Goal: Ask a question: Seek information or help from site administrators or community

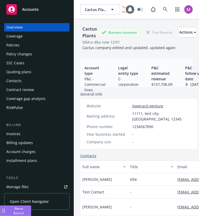
click at [15, 211] on span "Nova Assist" at bounding box center [19, 211] width 16 height 9
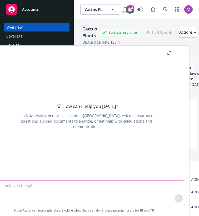
click at [70, 190] on textarea at bounding box center [83, 193] width 201 height 24
paste textarea "Parse and summarize multi-year loss run data. Highlight trends, large losses, a…"
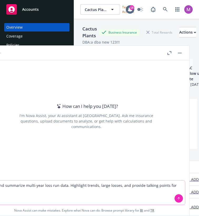
click at [104, 200] on textarea "Parse and summarize multi-year loss run data. Highlight trends, large losses, a…" at bounding box center [83, 193] width 201 height 24
click at [64, 189] on textarea "Parse and summarize multi-year loss run data. Highlight trends, large losses, a…" at bounding box center [83, 193] width 201 height 24
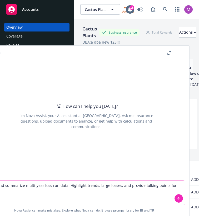
click at [64, 189] on textarea "Parse and summarize multi-year loss run data. Highlight trends, large losses, a…" at bounding box center [83, 193] width 201 height 24
paste textarea "rovide me all COPE information you can find for [Insert address]"
click at [72, 187] on textarea "Provide me all COPE information you can find for [Insert address]" at bounding box center [83, 193] width 201 height 24
paste textarea "[STREET_ADDRESS]"
type textarea "Provide me all COPE information you can find for [STREET_ADDRESS]"
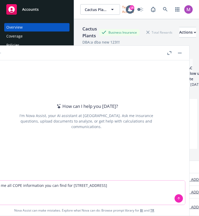
click at [177, 198] on icon at bounding box center [179, 199] width 4 height 4
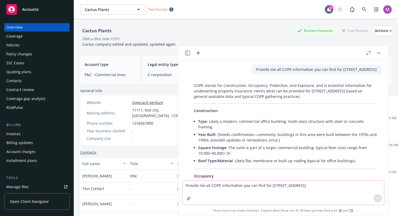
click at [187, 54] on icon "button" at bounding box center [187, 53] width 5 height 5
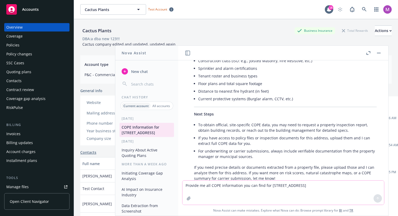
scroll to position [344, 0]
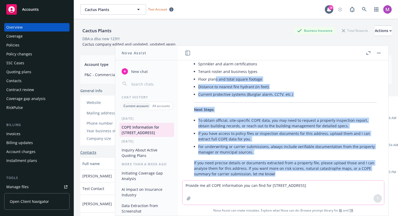
drag, startPoint x: 276, startPoint y: 164, endPoint x: 214, endPoint y: 69, distance: 112.7
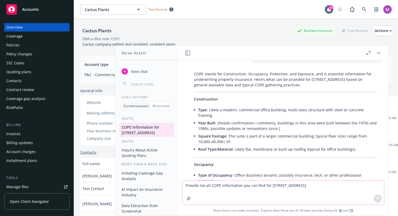
scroll to position [0, 0]
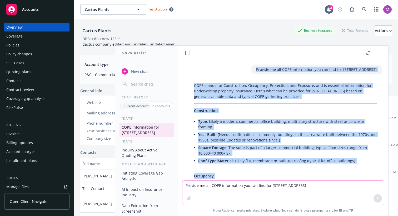
click at [198, 69] on p "Provide me all COPE information you can find for [STREET_ADDRESS]" at bounding box center [316, 70] width 120 height 6
copy div "Loremip do sit AMET consectetur adi eli sedd eiu 346 Temporin Utlabo Etdo MAG 3…"
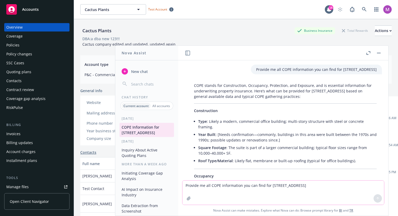
click at [148, 70] on button "New chat" at bounding box center [146, 71] width 54 height 9
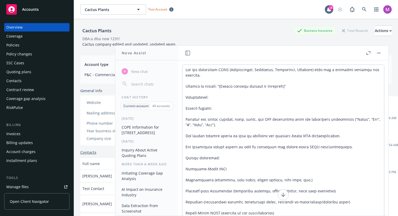
scroll to position [11, 0]
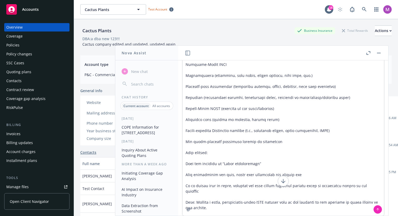
type textarea "Lor ips dolorsitam CONS (Adipiscingel, Seddoeius, Temporinci, Utlabore) etdo ma…"
click at [128, 135] on button "COPE Information for [STREET_ADDRESS]" at bounding box center [146, 130] width 54 height 14
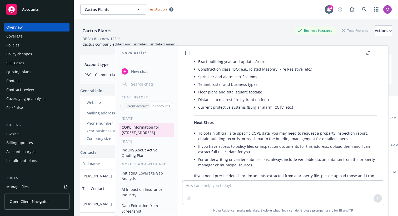
scroll to position [333, 0]
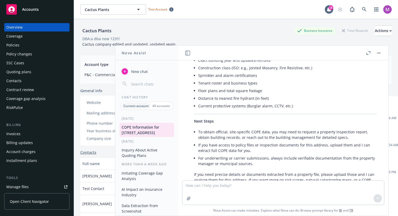
click at [142, 70] on span "New chat" at bounding box center [139, 72] width 18 height 6
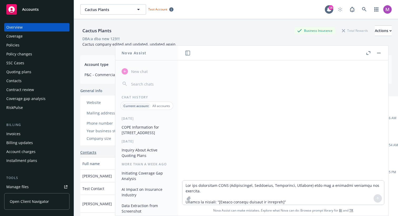
scroll to position [11, 0]
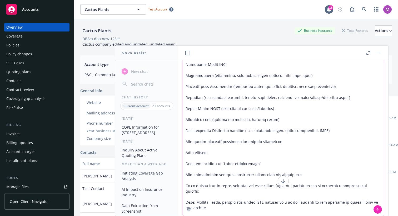
click at [198, 86] on textarea at bounding box center [282, 135] width 201 height 162
drag, startPoint x: 237, startPoint y: 84, endPoint x: 233, endPoint y: 52, distance: 32.3
click at [198, 52] on div "How can I help you [DATE]? I'm Nova Assist, your AI assistant at Newfront. Ask …" at bounding box center [283, 131] width 210 height 170
click at [198, 53] on button "button" at bounding box center [368, 53] width 6 height 6
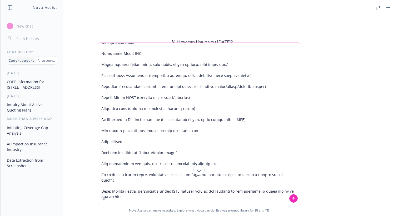
click at [198, 171] on icon at bounding box center [199, 171] width 4 height 2
drag, startPoint x: 140, startPoint y: 132, endPoint x: 136, endPoint y: 215, distance: 82.9
click at [136, 216] on div "How can I help you [DATE]? I'm Nova Assist, your AI assistant at Newfront. Ask …" at bounding box center [198, 115] width 397 height 201
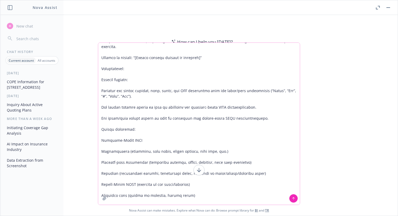
scroll to position [2, 0]
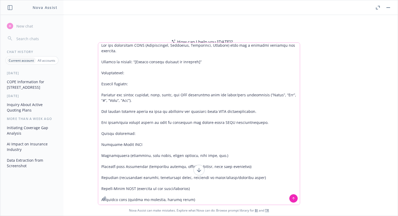
drag, startPoint x: 137, startPoint y: 62, endPoint x: 197, endPoint y: 62, distance: 60.5
click at [197, 62] on textarea at bounding box center [198, 124] width 201 height 162
paste textarea "[STREET_ADDRESS]"
type textarea "Lor ips dolorsitam CONS (Adipiscingel, Seddoeius, Temporinci, Utlabore) etdo ma…"
click at [198, 199] on icon at bounding box center [293, 199] width 4 height 4
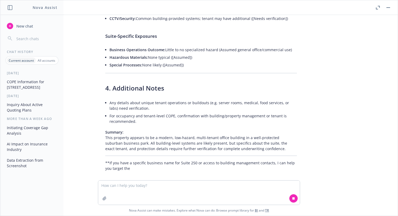
scroll to position [713, 0]
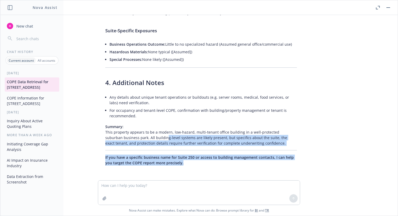
drag, startPoint x: 184, startPoint y: 163, endPoint x: 147, endPoint y: 136, distance: 45.3
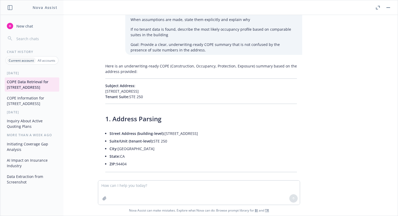
scroll to position [186, 0]
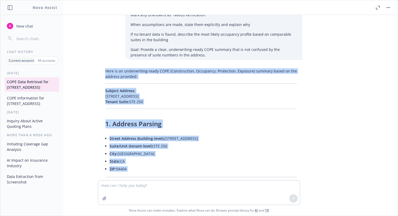
click at [106, 72] on p "Here is an underwriting-ready COPE (Construction, Occupancy, Protection, Exposu…" at bounding box center [200, 73] width 191 height 11
copy div "Lore ip do sitametconse-adipi ELIT (Seddoeiusmod, Temporinc, Utlaboreet, Dolore…"
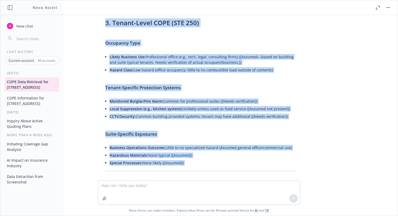
scroll to position [713, 0]
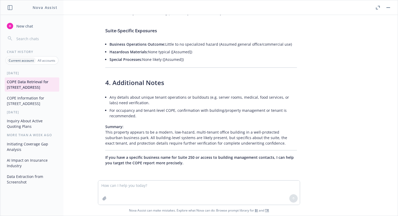
click at [182, 108] on li "For occupancy and tenant-level COPE, confirmation with building/property manage…" at bounding box center [202, 113] width 187 height 13
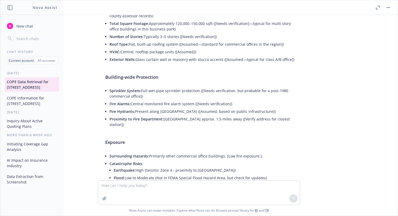
scroll to position [435, 0]
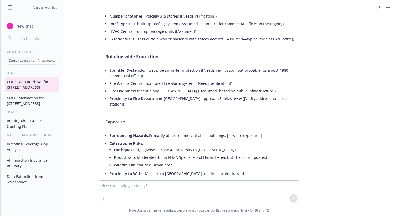
click at [19, 99] on button "COPE Information for [STREET_ADDRESS]" at bounding box center [32, 101] width 54 height 14
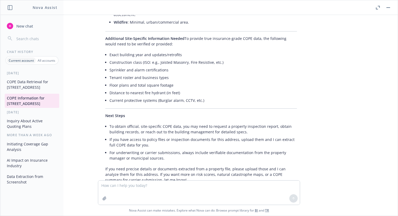
scroll to position [293, 0]
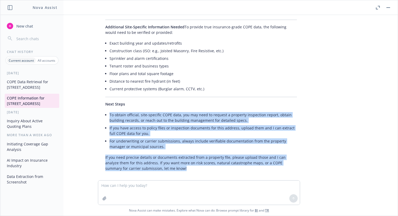
drag, startPoint x: 173, startPoint y: 166, endPoint x: 131, endPoint y: 106, distance: 72.4
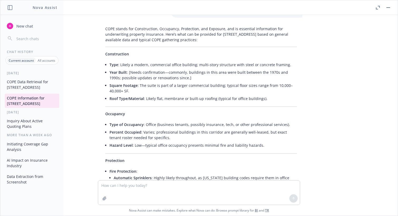
scroll to position [0, 0]
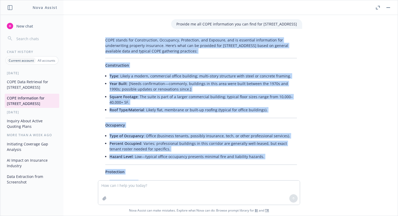
copy div "LORE ipsumd sit Ametconsecte, Adipiscin, Elitseddoe, tem Incididu, utl et dolor…"
click at [162, 114] on li "Roof Type/Material : Likely flat, membrane or built-up roofing (typical for off…" at bounding box center [202, 110] width 187 height 8
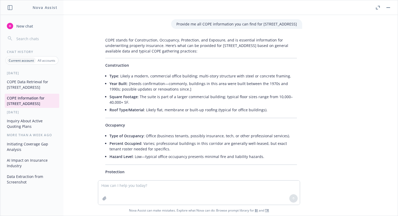
click at [33, 84] on button "COPE Data Retrieval for [STREET_ADDRESS]" at bounding box center [32, 85] width 54 height 14
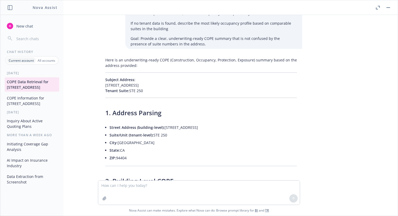
scroll to position [209, 0]
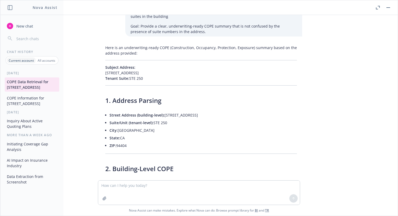
click at [21, 100] on button "COPE Information for [STREET_ADDRESS]" at bounding box center [32, 101] width 54 height 14
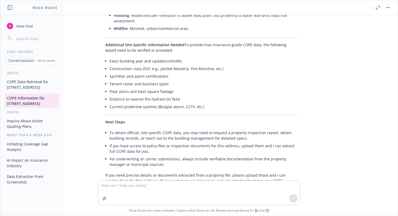
scroll to position [282, 0]
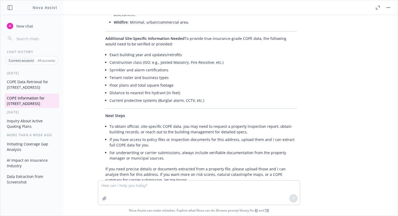
click at [29, 87] on button "COPE Data Retrieval for [STREET_ADDRESS]" at bounding box center [32, 85] width 54 height 14
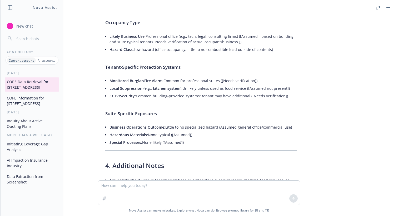
scroll to position [673, 0]
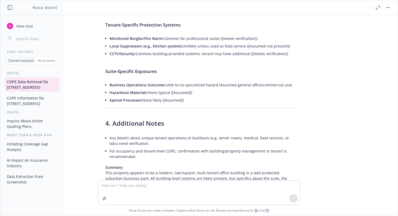
click at [29, 99] on button "COPE Information for [STREET_ADDRESS]" at bounding box center [32, 101] width 54 height 14
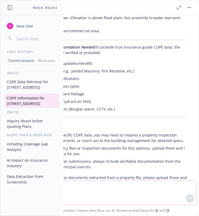
scroll to position [306, 0]
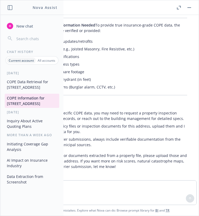
click at [31, 85] on button "COPE Data Retrieval for [STREET_ADDRESS]" at bounding box center [32, 85] width 54 height 14
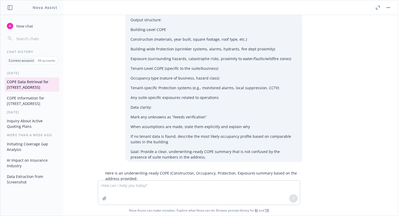
scroll to position [86, 0]
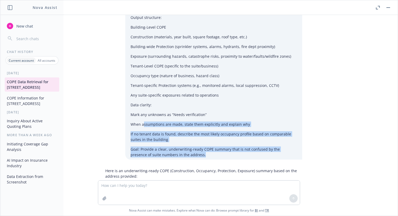
drag, startPoint x: 184, startPoint y: 156, endPoint x: 144, endPoint y: 125, distance: 50.5
click at [144, 125] on div "You are retrieving COPE (Construction, Occupancy, Protection, Exposure) data fo…" at bounding box center [213, 46] width 177 height 226
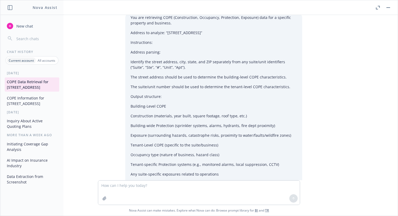
scroll to position [0, 0]
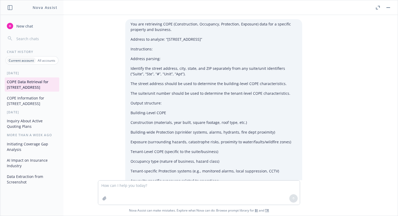
click at [37, 96] on button "COPE Information for [STREET_ADDRESS]" at bounding box center [32, 101] width 54 height 14
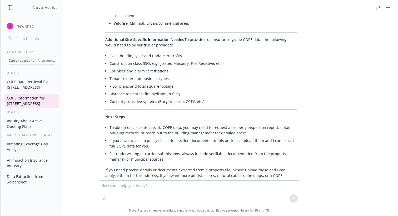
scroll to position [282, 0]
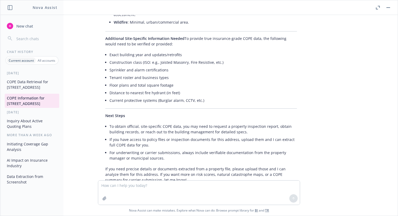
click at [35, 88] on button "COPE Data Retrieval for [STREET_ADDRESS]" at bounding box center [32, 85] width 54 height 14
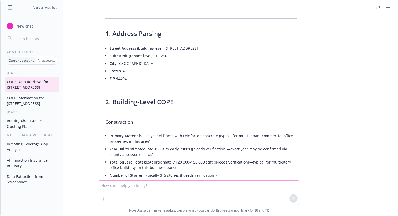
scroll to position [0, 0]
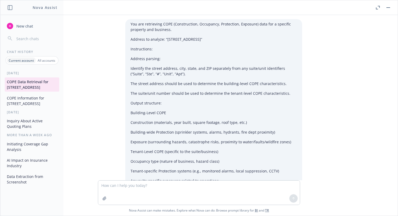
click at [198, 6] on icon "button" at bounding box center [377, 8] width 4 height 4
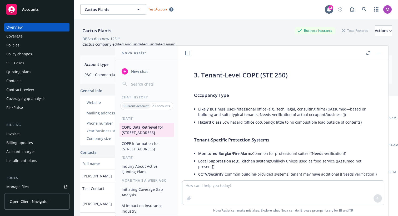
scroll to position [764, 0]
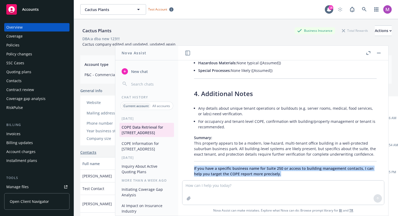
drag, startPoint x: 282, startPoint y: 163, endPoint x: 192, endPoint y: 159, distance: 90.3
copy span "If you have a specific business name for Suite 250 or access to building manage…"
click at [141, 73] on span "New chat" at bounding box center [139, 72] width 18 height 6
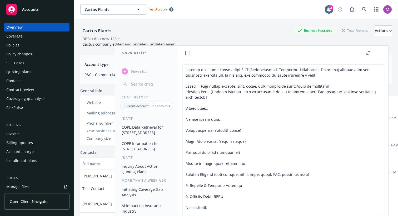
scroll to position [11, 0]
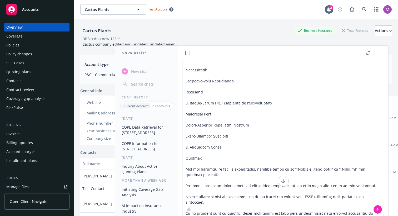
click at [198, 70] on textarea at bounding box center [282, 135] width 201 height 162
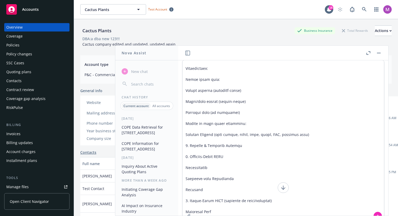
scroll to position [0, 0]
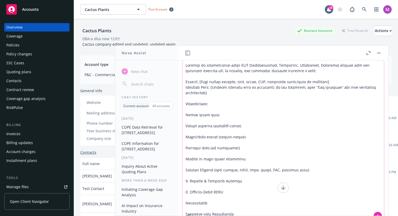
drag, startPoint x: 201, startPoint y: 81, endPoint x: 319, endPoint y: 83, distance: 117.8
click at [198, 83] on textarea at bounding box center [282, 141] width 201 height 162
paste textarea "[STREET_ADDRESS]"
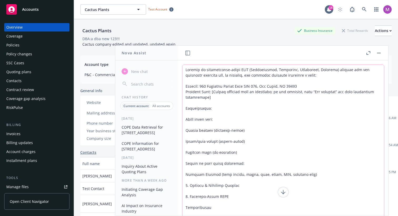
drag, startPoint x: 213, startPoint y: 91, endPoint x: 221, endPoint y: 96, distance: 8.8
click at [198, 96] on textarea at bounding box center [282, 146] width 201 height 162
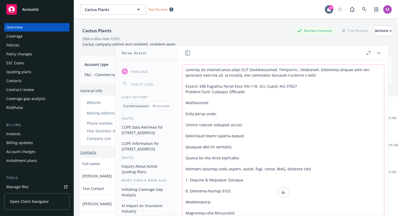
type textarea "Loremip do sitametconse-adipi ELIT (Seddoeiusmod, Temporinc, Utlaboreet, Dolore…"
click at [198, 193] on icon at bounding box center [283, 193] width 4 height 2
click at [198, 151] on textarea at bounding box center [282, 146] width 201 height 162
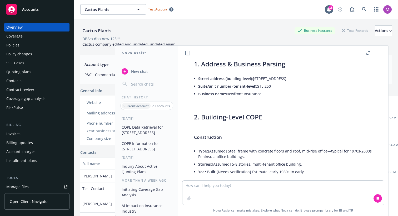
click at [198, 53] on icon "button" at bounding box center [368, 53] width 4 height 4
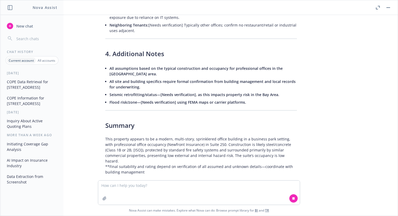
scroll to position [763, 0]
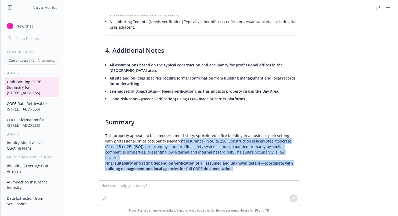
drag, startPoint x: 248, startPoint y: 165, endPoint x: 170, endPoint y: 139, distance: 82.4
click at [170, 139] on p "This property appears to be a modern, multi-story, sprinklered office building …" at bounding box center [200, 152] width 191 height 39
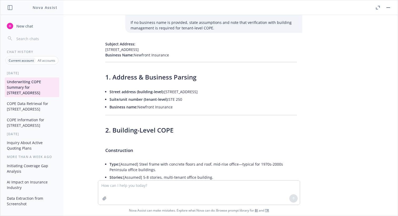
scroll to position [246, 0]
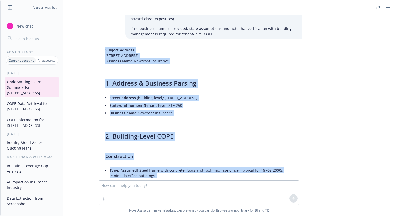
click at [105, 53] on span "Subject Address:" at bounding box center [120, 50] width 30 height 5
copy div "Loremip Dolorsi: 631 Ametcons Adipis Elit, SED 434, Doe Tempo, IN 74366 Utlabor…"
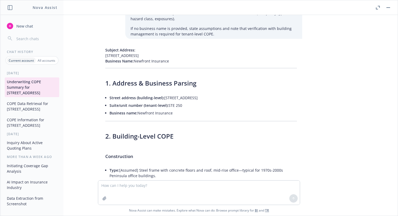
click at [198, 117] on li "Business name: Newfront Insurance" at bounding box center [202, 113] width 187 height 8
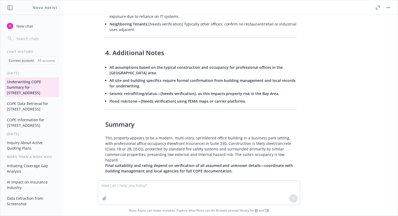
scroll to position [763, 0]
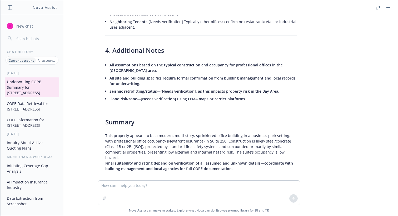
click at [13, 123] on button "COPE Information for [STREET_ADDRESS]" at bounding box center [32, 123] width 54 height 14
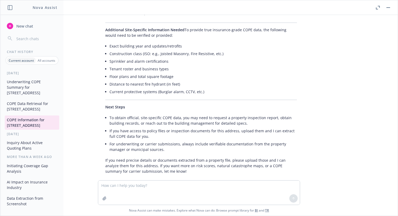
scroll to position [293, 0]
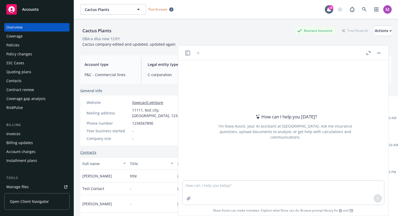
click at [380, 53] on rect "button" at bounding box center [378, 53] width 4 height 1
